Goal: Transaction & Acquisition: Obtain resource

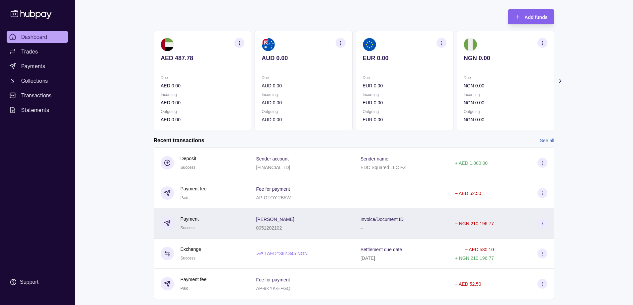
scroll to position [48, 0]
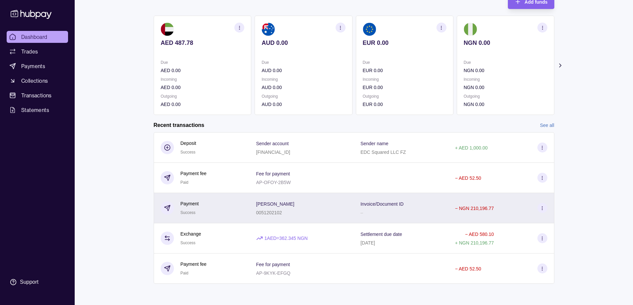
click at [542, 208] on icon at bounding box center [542, 208] width 5 height 5
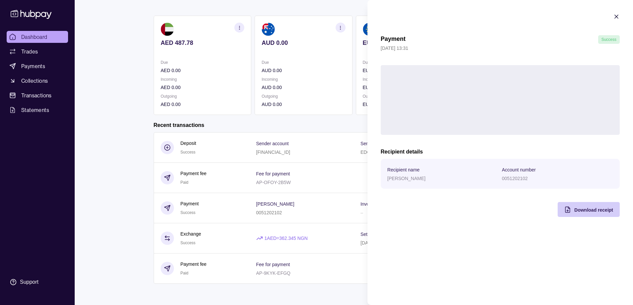
click at [590, 210] on span "Download receipt" at bounding box center [594, 209] width 39 height 5
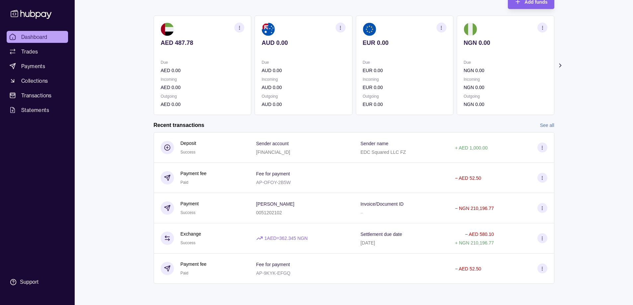
click at [108, 167] on html "Dashboard Trades Payments Collections Transactions Statements Support S Hello, …" at bounding box center [316, 128] width 633 height 353
click at [547, 125] on link "See all" at bounding box center [547, 125] width 14 height 7
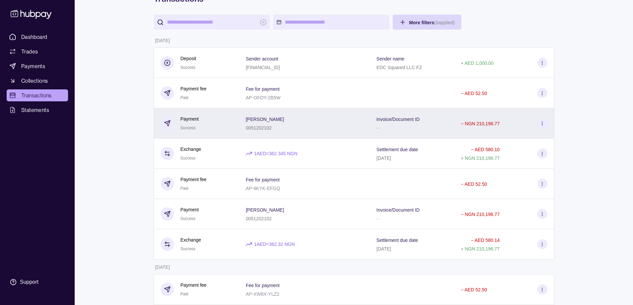
scroll to position [43, 0]
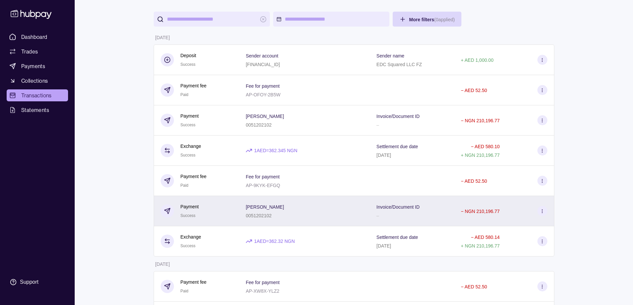
click at [544, 212] on icon at bounding box center [542, 211] width 5 height 5
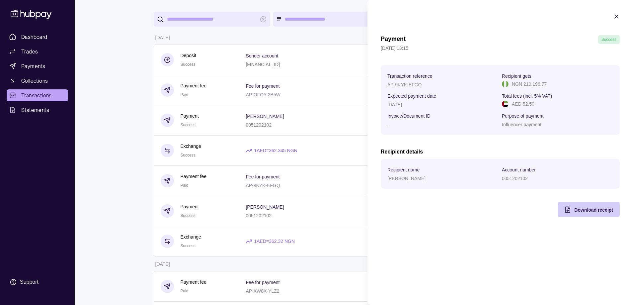
click at [575, 210] on span "Download receipt" at bounding box center [594, 209] width 39 height 5
click at [613, 17] on icon "button" at bounding box center [616, 16] width 7 height 7
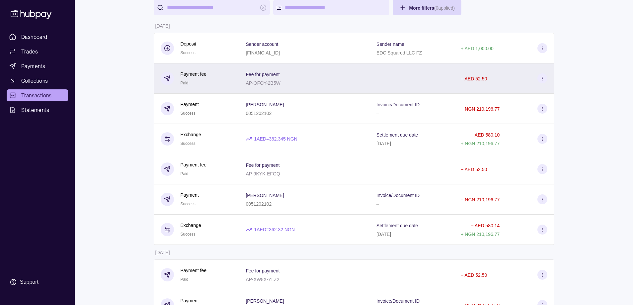
scroll to position [55, 0]
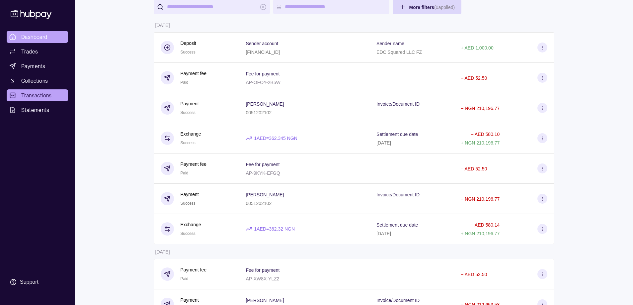
click at [45, 39] on span "Dashboard" at bounding box center [34, 37] width 26 height 8
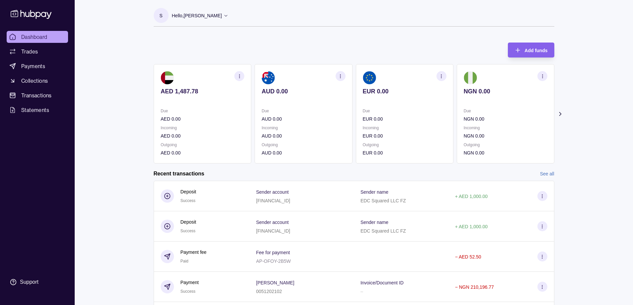
click at [123, 138] on div "Dashboard Trades Payments Collections Transactions Statements Support S Hello, …" at bounding box center [316, 176] width 633 height 353
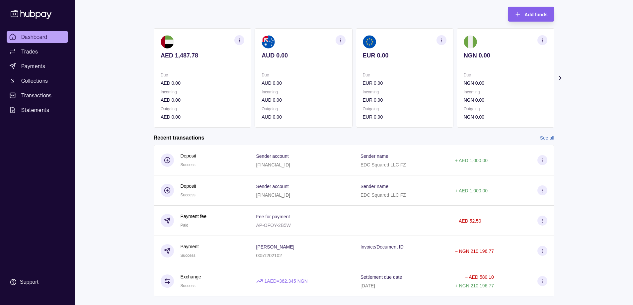
scroll to position [48, 0]
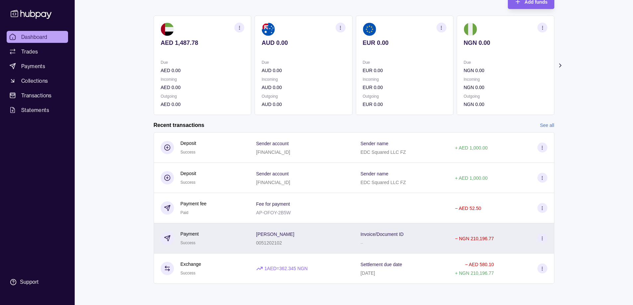
click at [539, 239] on section at bounding box center [543, 238] width 10 height 10
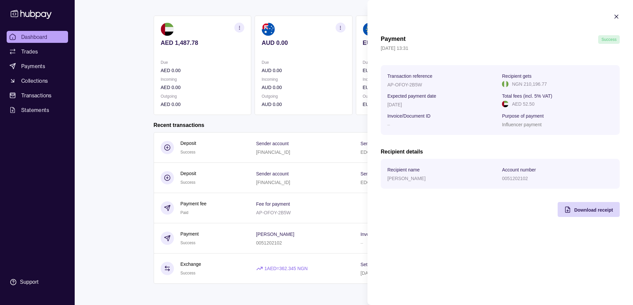
click at [88, 43] on html "Dashboard Trades Payments Collections Transactions Statements Support S Hello, …" at bounding box center [316, 128] width 633 height 353
